Goal: Task Accomplishment & Management: Manage account settings

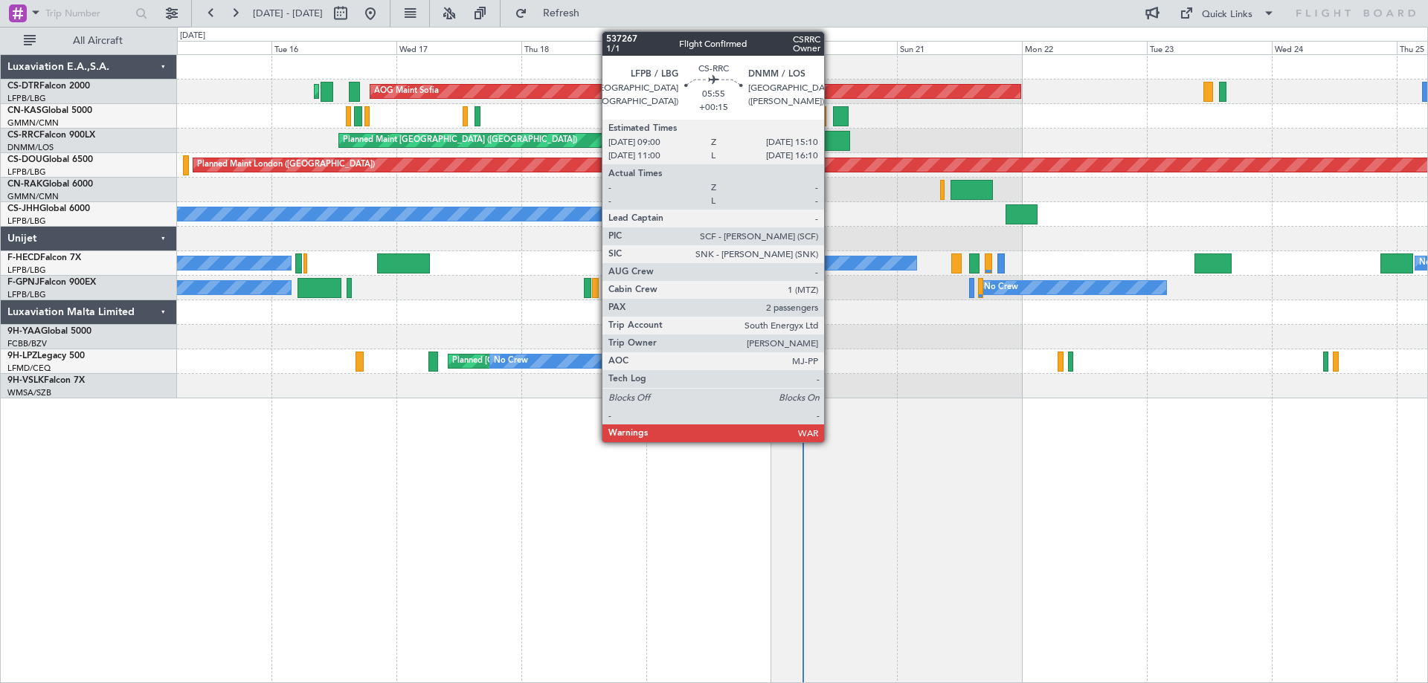
click at [831, 138] on div at bounding box center [833, 141] width 33 height 20
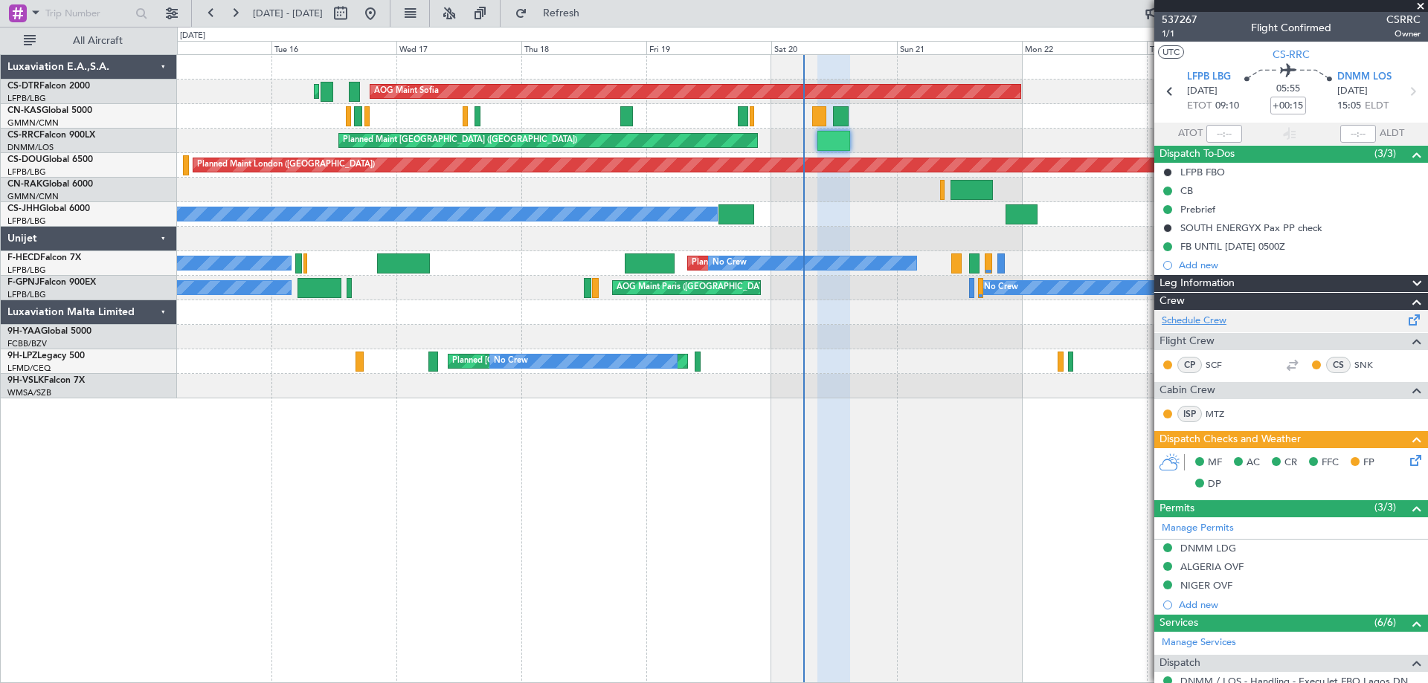
click at [1197, 322] on link "Schedule Crew" at bounding box center [1194, 321] width 65 height 15
click at [1423, 1] on span at bounding box center [1420, 6] width 15 height 13
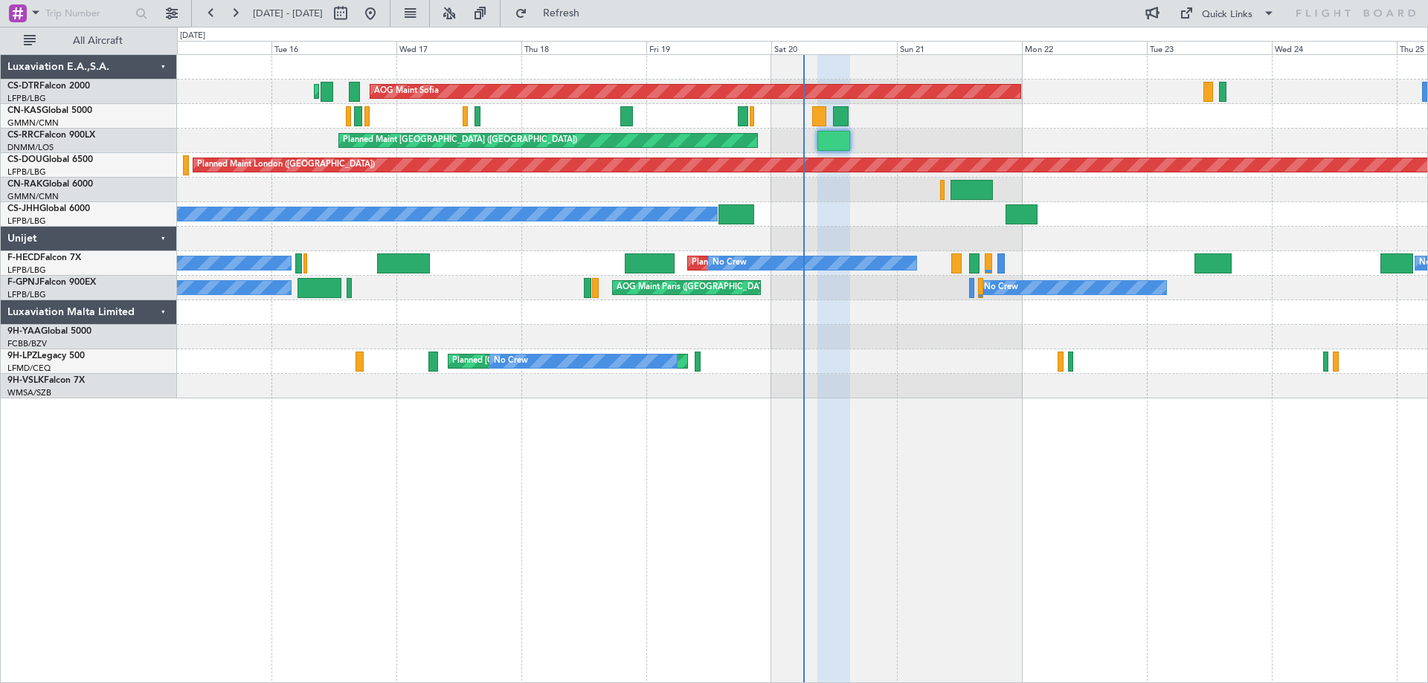
type input "0"
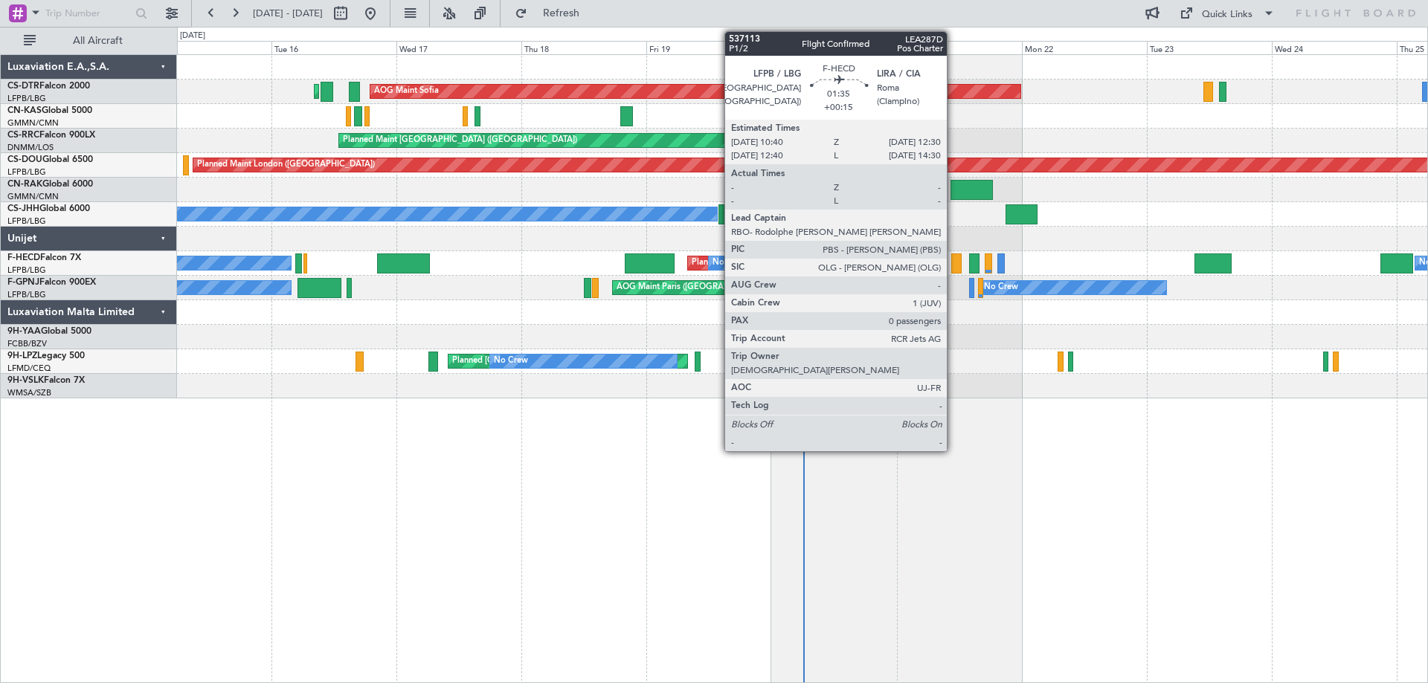
click at [953, 267] on div at bounding box center [956, 264] width 10 height 20
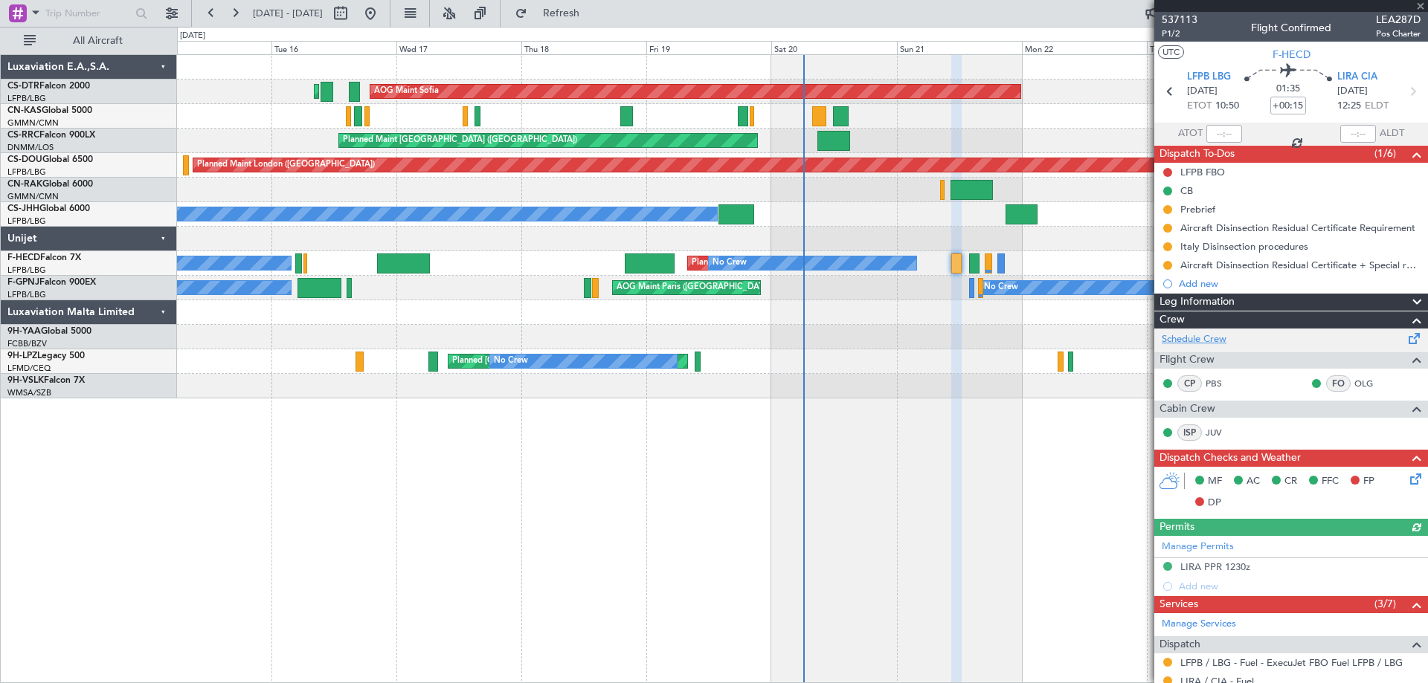
click at [1189, 341] on link "Schedule Crew" at bounding box center [1194, 339] width 65 height 15
click at [1419, 7] on span at bounding box center [1420, 6] width 15 height 13
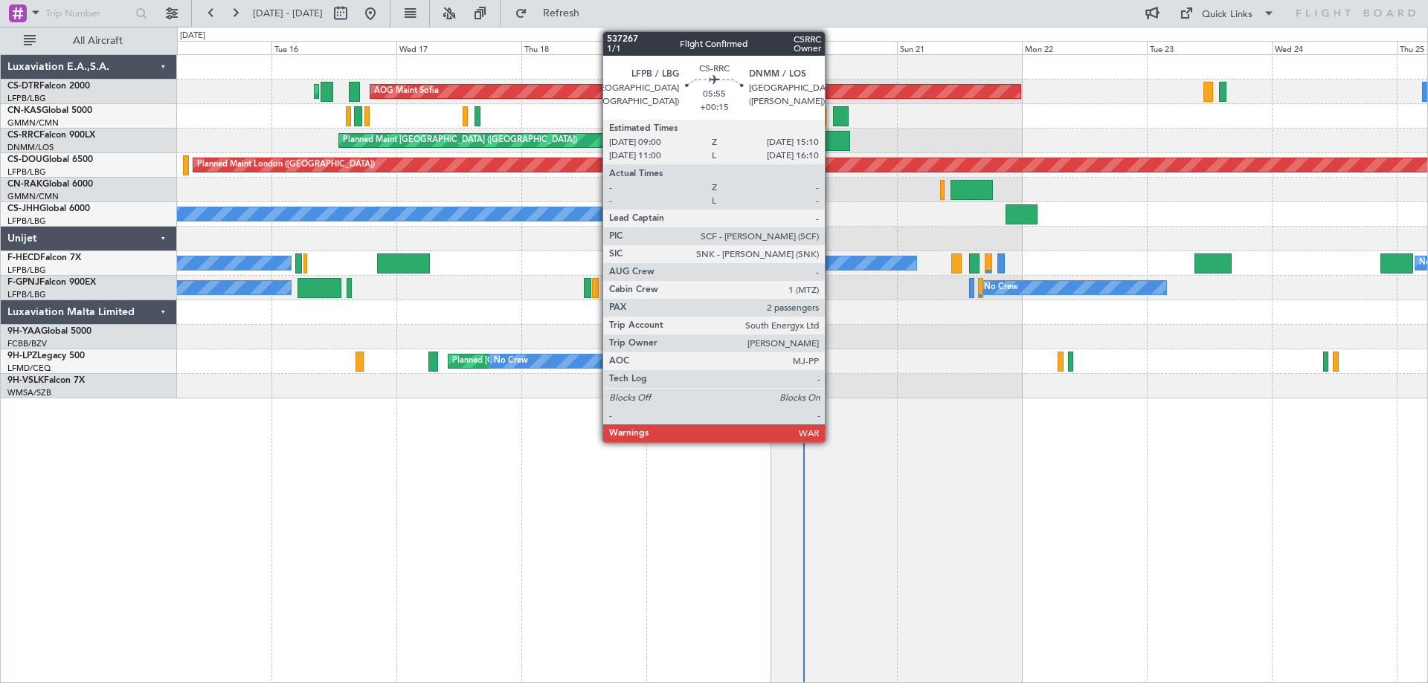
click at [831, 144] on div at bounding box center [833, 141] width 33 height 20
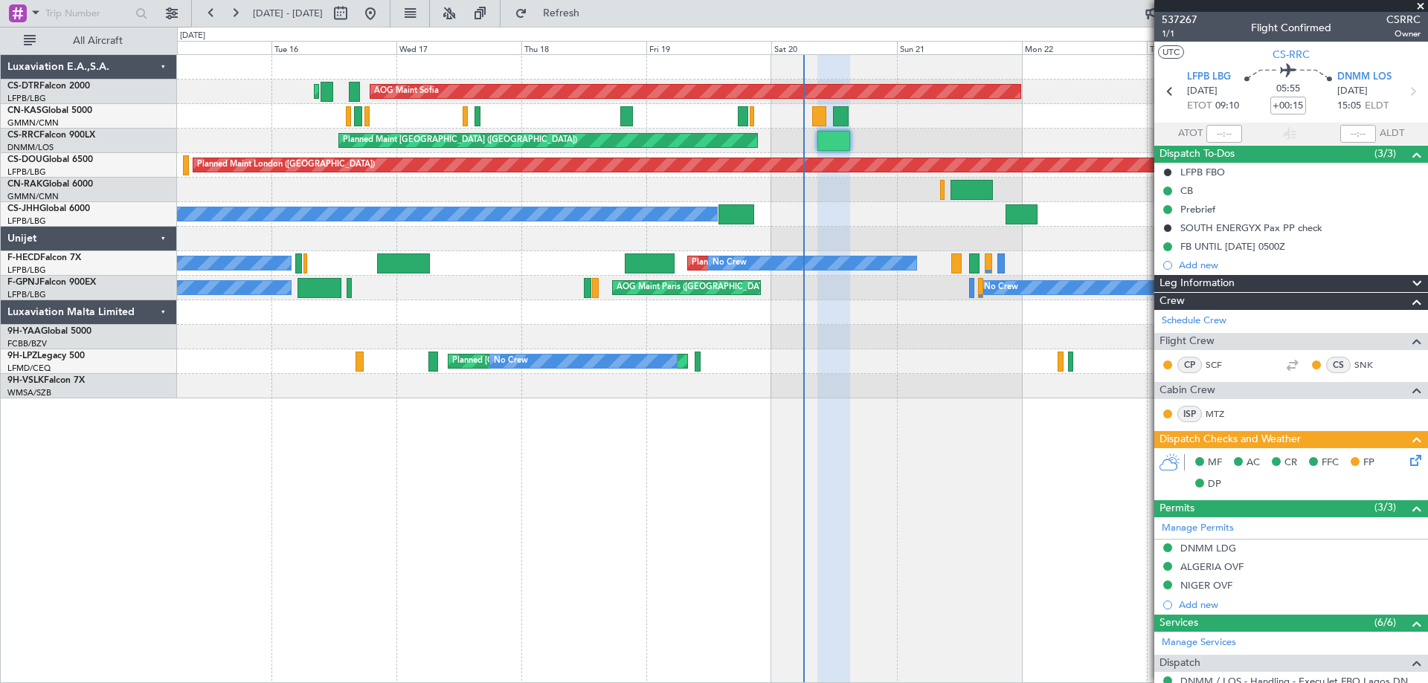
drag, startPoint x: 1424, startPoint y: 4, endPoint x: 1323, endPoint y: 21, distance: 102.5
click at [1420, 5] on span at bounding box center [1420, 6] width 15 height 13
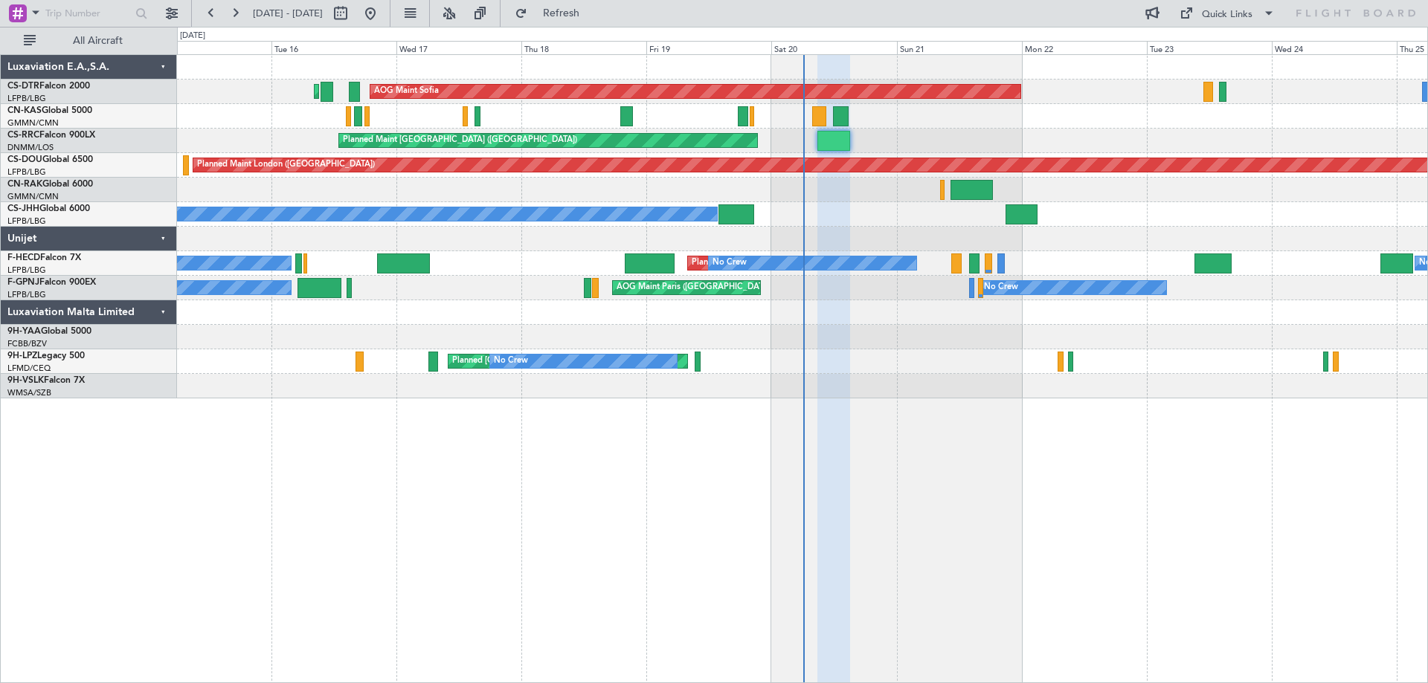
type input "0"
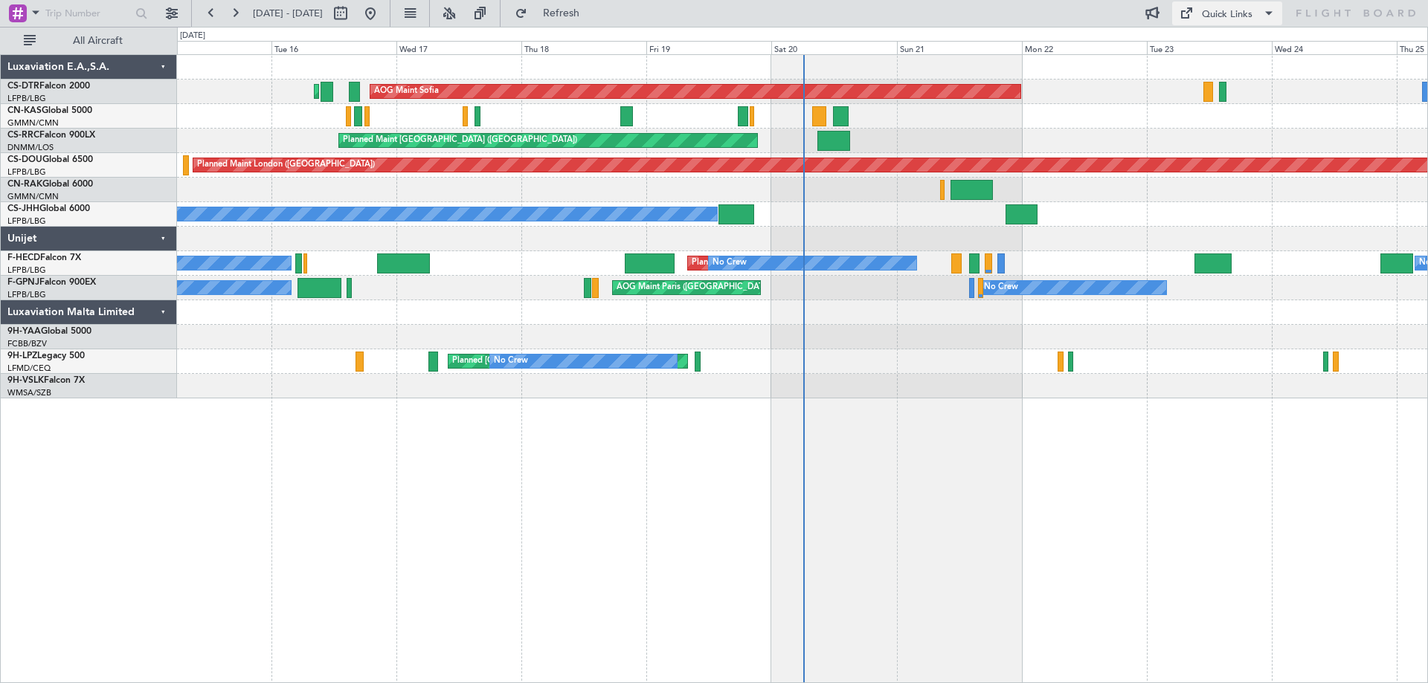
click at [1267, 16] on span at bounding box center [1269, 13] width 18 height 18
click at [1208, 48] on button "Trip Builder" at bounding box center [1228, 49] width 112 height 36
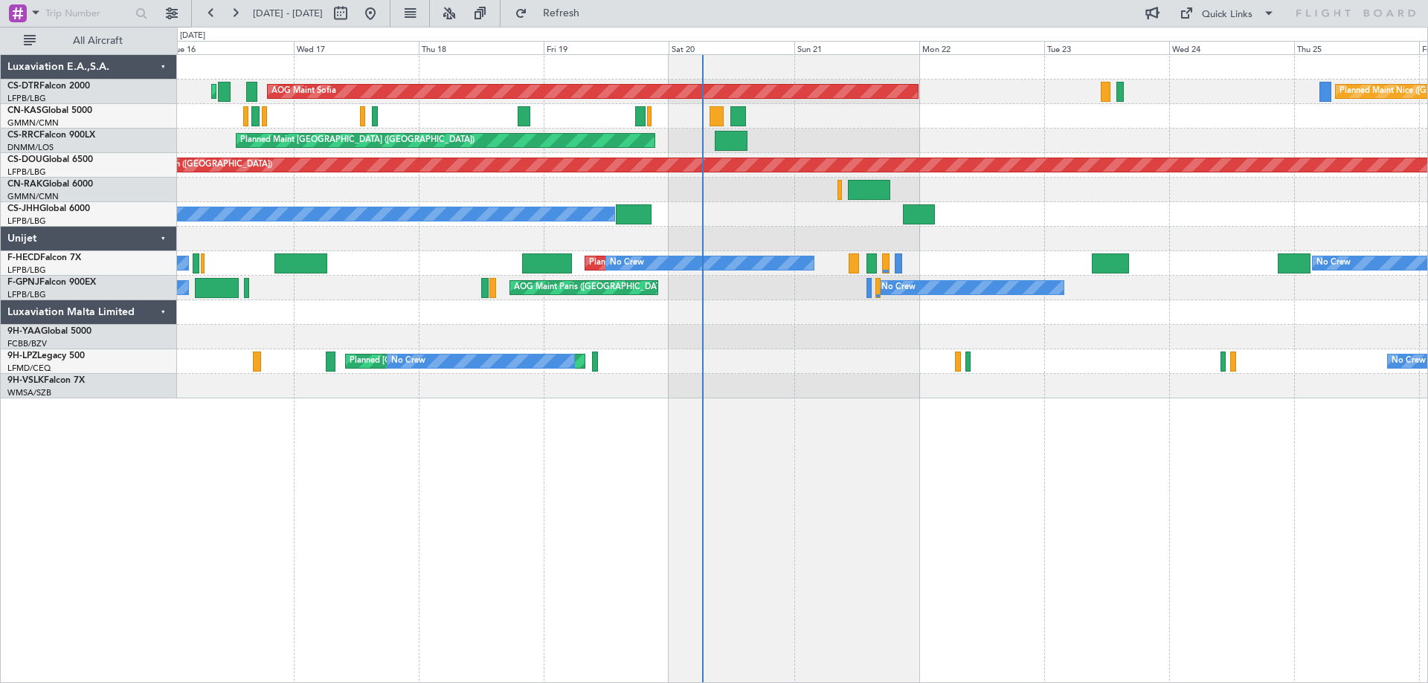
click at [775, 329] on div at bounding box center [802, 337] width 1250 height 25
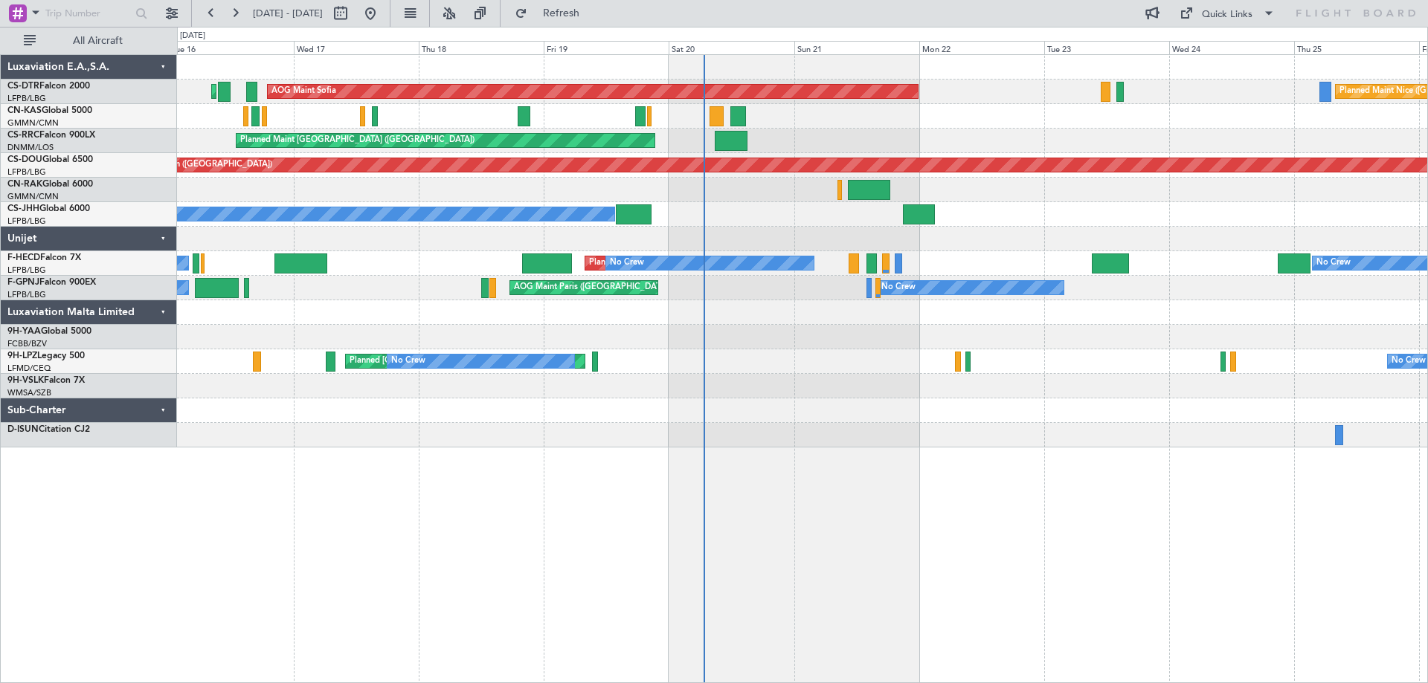
click at [1001, 292] on div "No Crew No Crew AOG Maint [GEOGRAPHIC_DATA] ([GEOGRAPHIC_DATA]) AOG Maint [GEOG…" at bounding box center [802, 288] width 1250 height 25
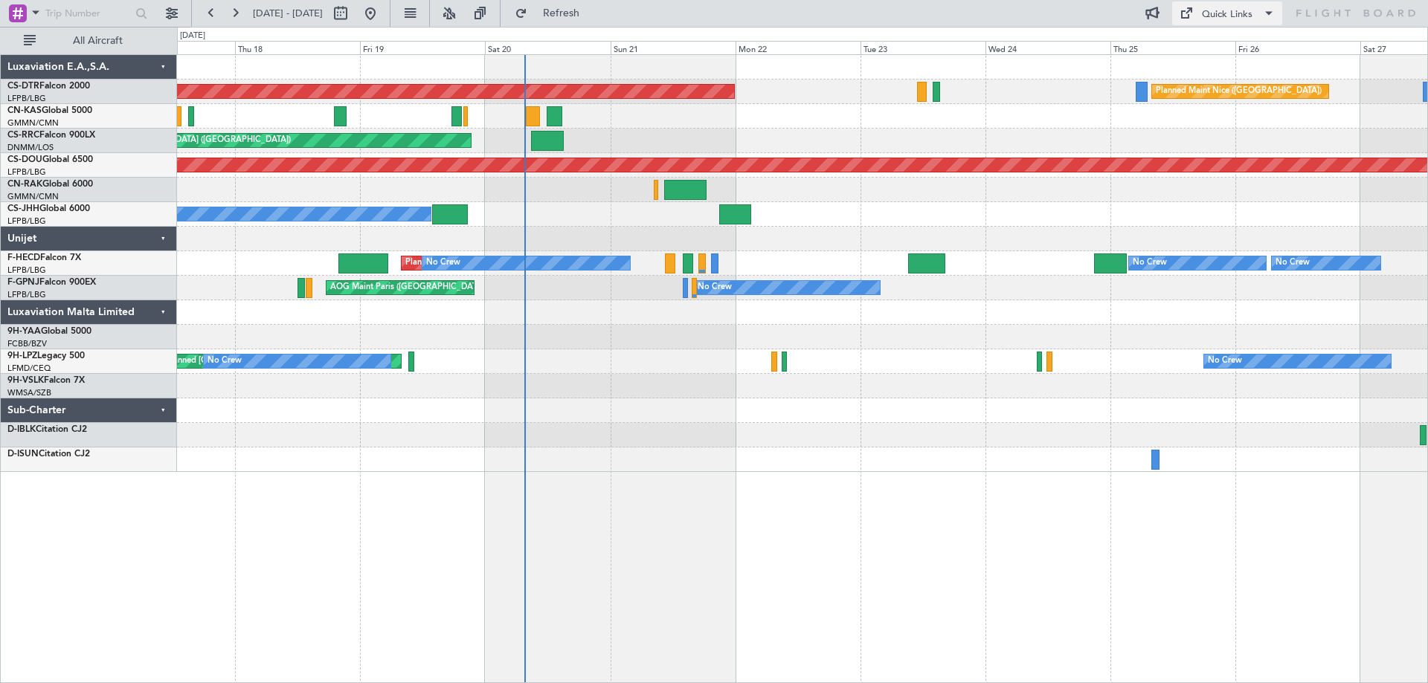
click at [1266, 14] on span at bounding box center [1269, 13] width 18 height 18
click at [1231, 53] on button "Trip Builder" at bounding box center [1228, 49] width 112 height 36
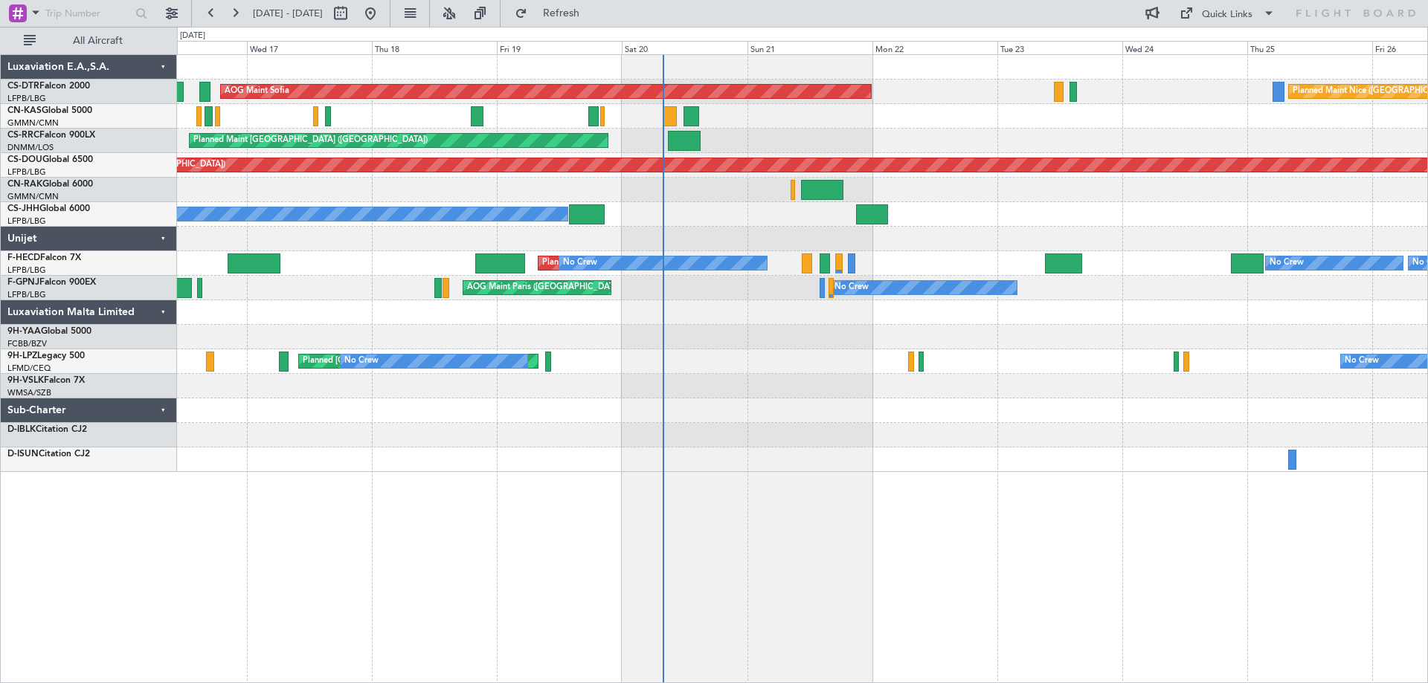
click at [879, 466] on div "Planned Maint Nice ([GEOGRAPHIC_DATA]) AOG Maint Sofia Planned Maint Sofia Plan…" at bounding box center [802, 263] width 1250 height 417
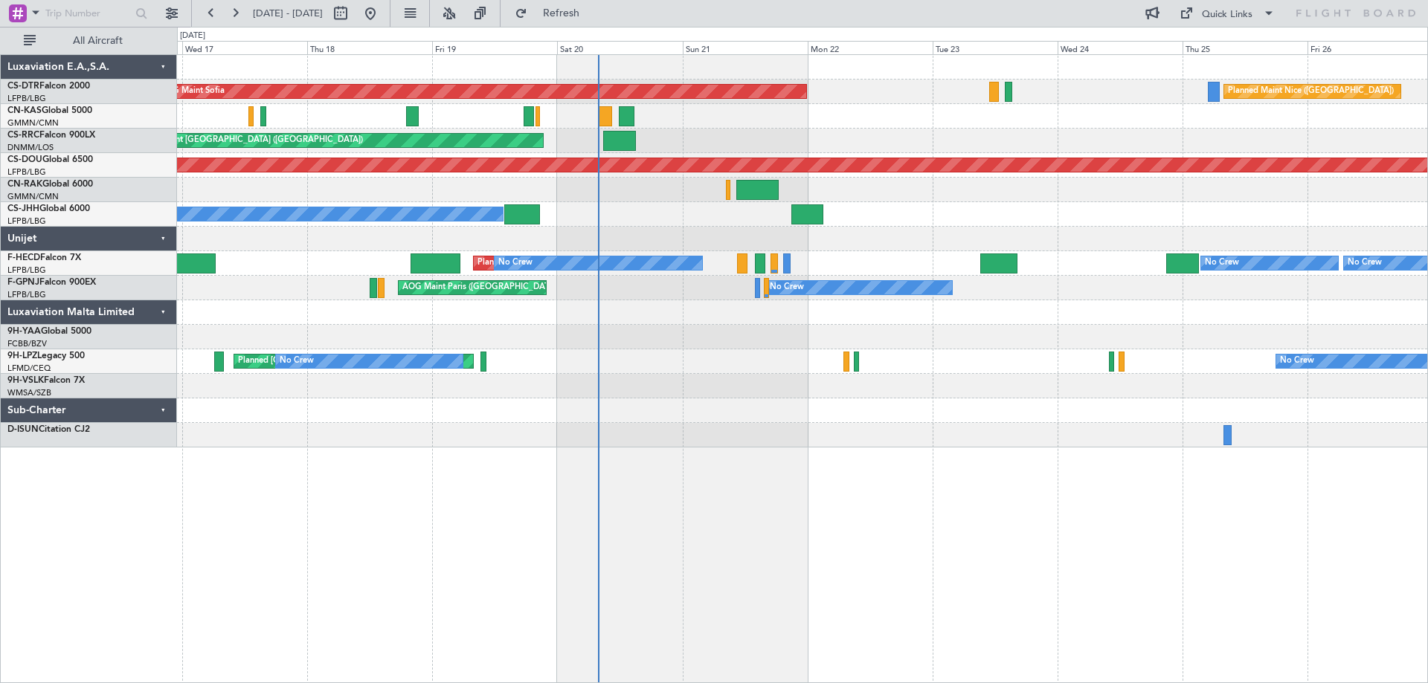
click at [921, 490] on div "Planned Maint Nice ([GEOGRAPHIC_DATA]) AOG Maint Sofia Planned Maint Sofia Plan…" at bounding box center [802, 368] width 1251 height 629
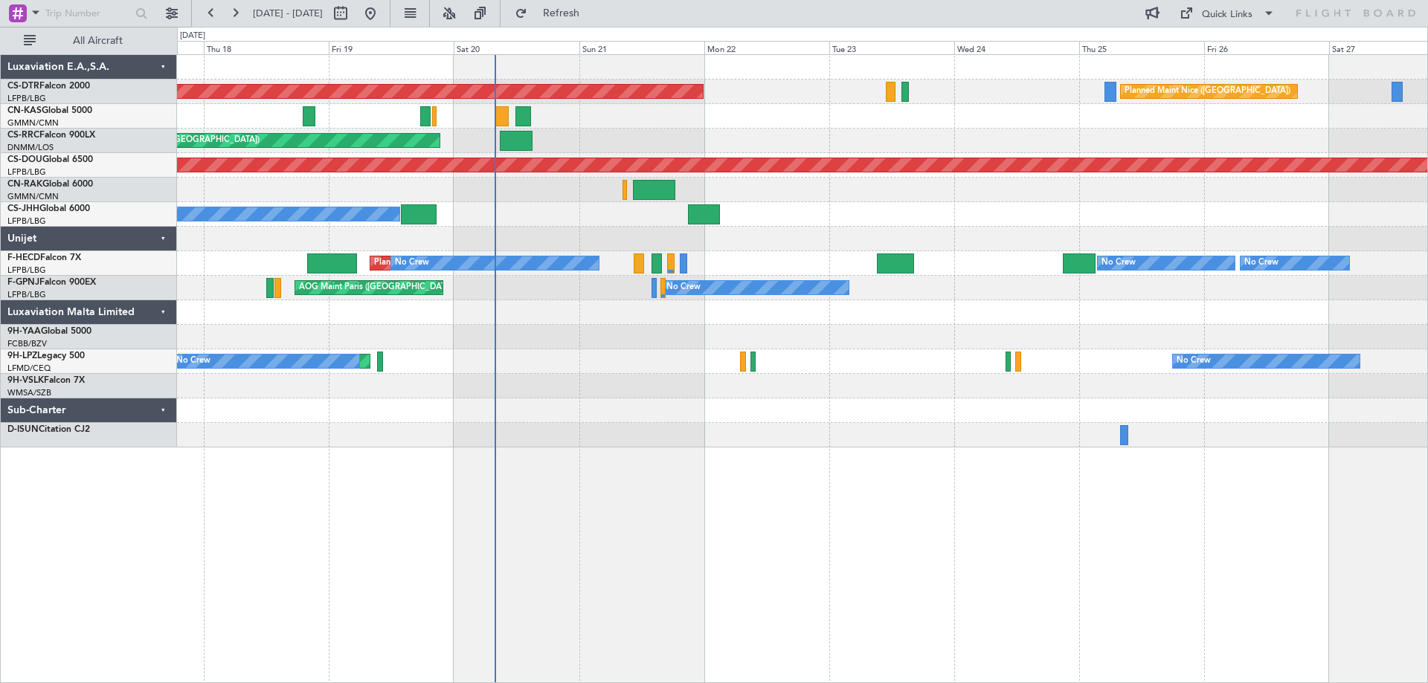
click at [1171, 109] on div "Planned Maint Nice ([GEOGRAPHIC_DATA]) AOG Maint Sofia Planned Maint Sofia Plan…" at bounding box center [802, 251] width 1250 height 393
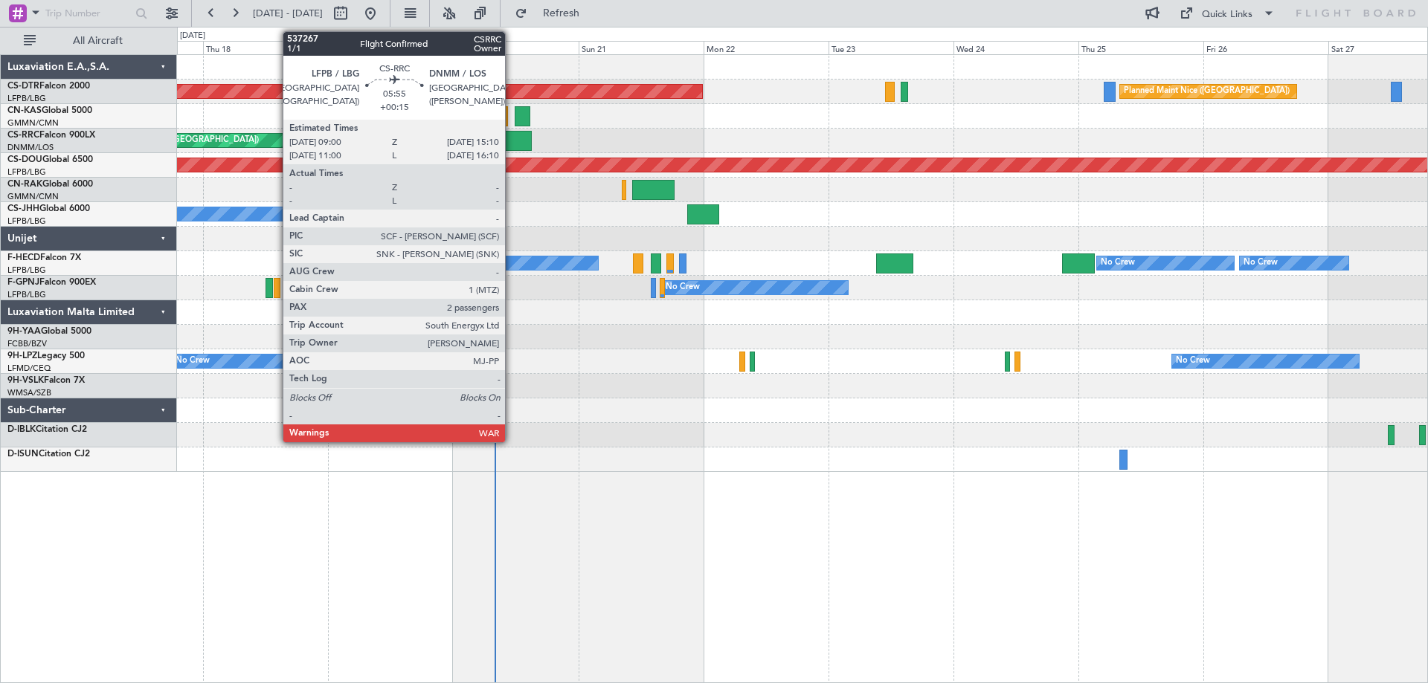
click at [512, 143] on div at bounding box center [515, 141] width 33 height 20
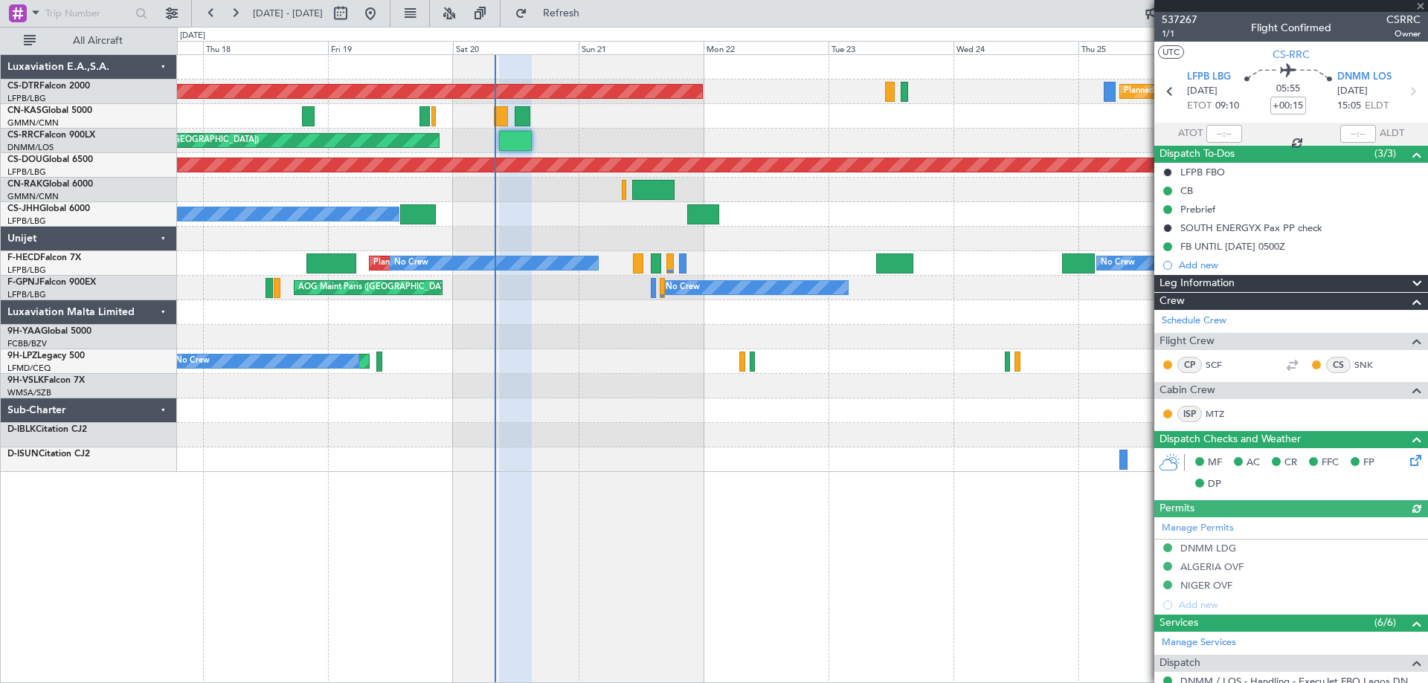
scroll to position [245, 0]
